Goal: Transaction & Acquisition: Purchase product/service

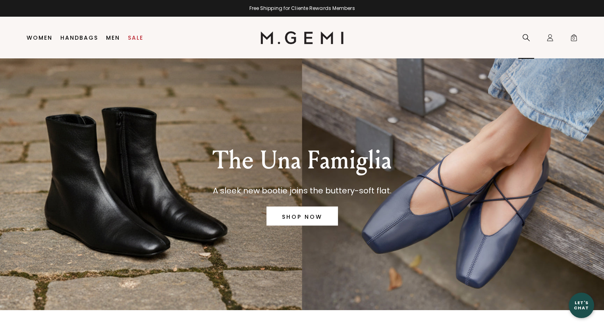
click at [522, 35] on body "in available credit Go Back Skip to content Free Shipping for Cliente Rewards M…" at bounding box center [302, 164] width 604 height 328
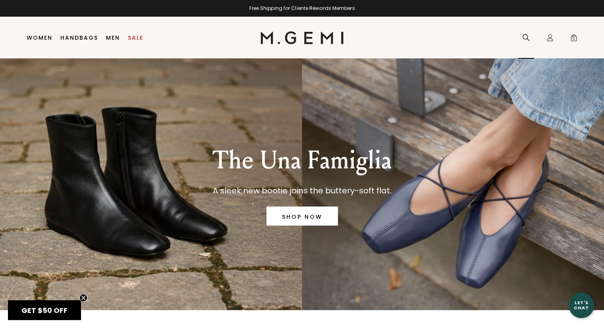
click at [523, 37] on icon at bounding box center [526, 38] width 8 height 8
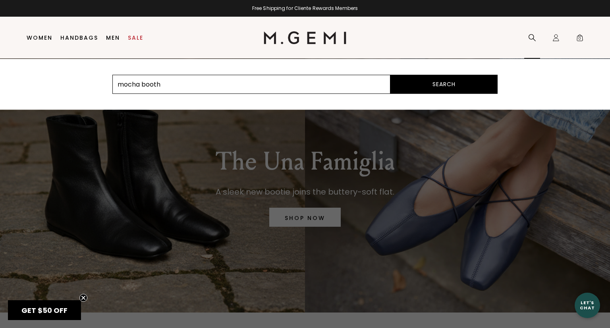
type input "mocha booth"
click at [390, 75] on button "Search" at bounding box center [443, 84] width 107 height 19
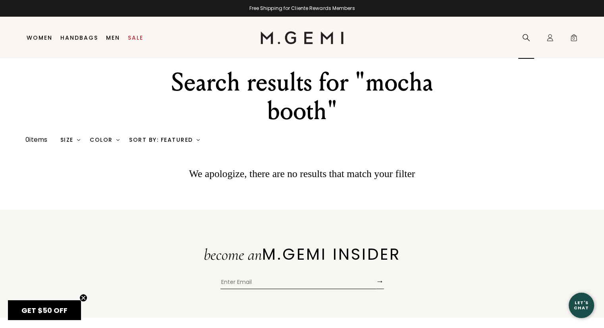
click at [523, 37] on icon at bounding box center [526, 38] width 8 height 8
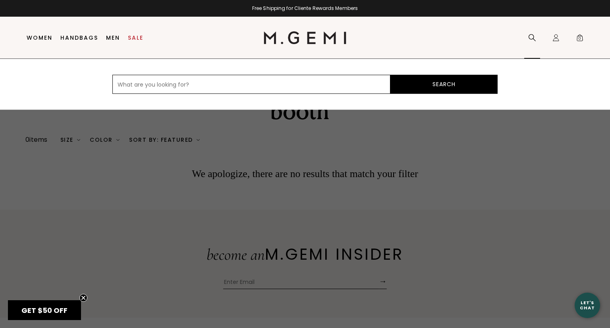
click at [322, 85] on input "text" at bounding box center [251, 84] width 278 height 19
type input "mocha"
click at [390, 75] on button "Search" at bounding box center [443, 84] width 107 height 19
